Goal: Transaction & Acquisition: Book appointment/travel/reservation

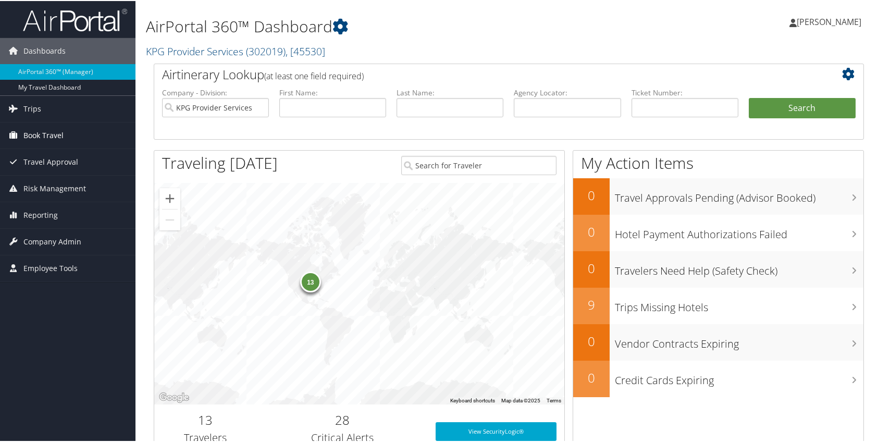
click at [85, 130] on link "Book Travel" at bounding box center [68, 134] width 136 height 26
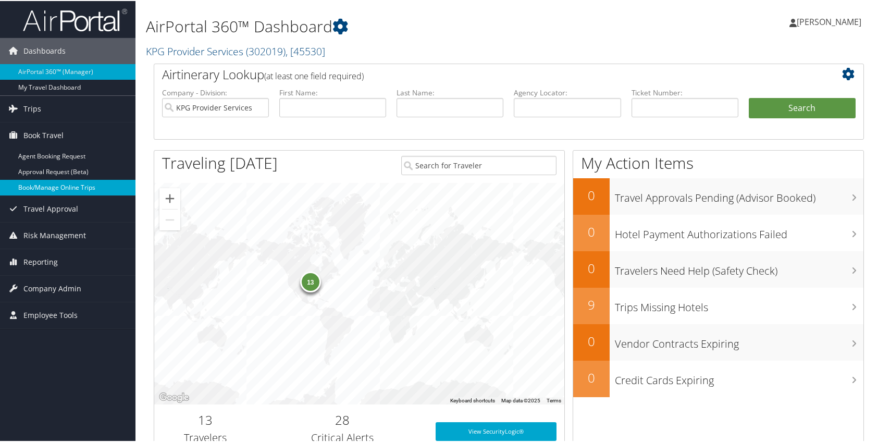
click at [71, 183] on link "Book/Manage Online Trips" at bounding box center [68, 187] width 136 height 16
